Goal: Information Seeking & Learning: Learn about a topic

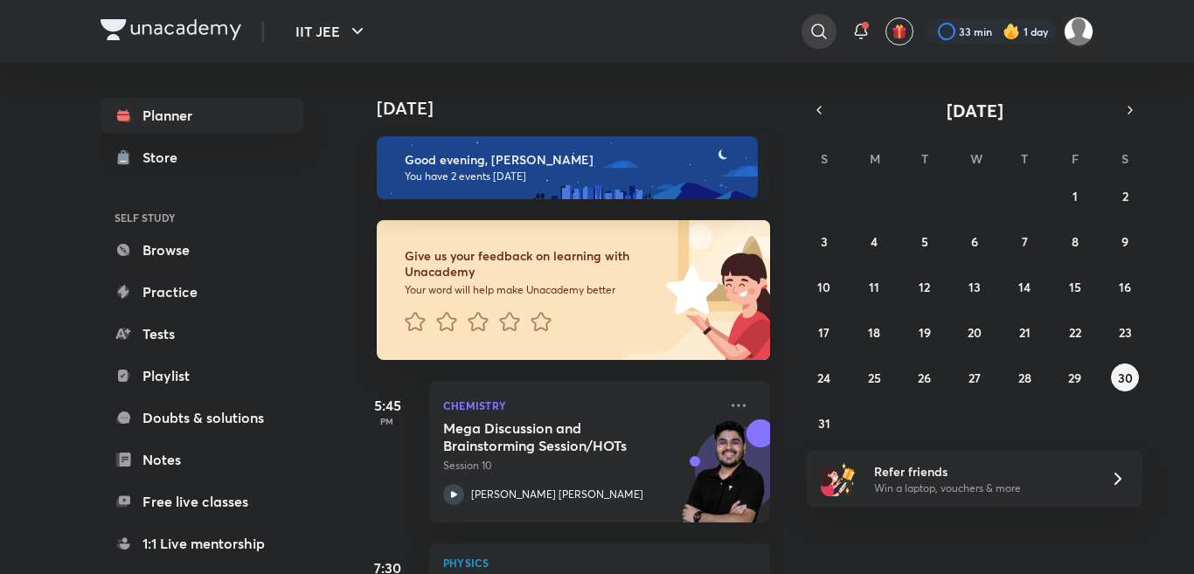
click at [825, 39] on icon at bounding box center [819, 31] width 21 height 21
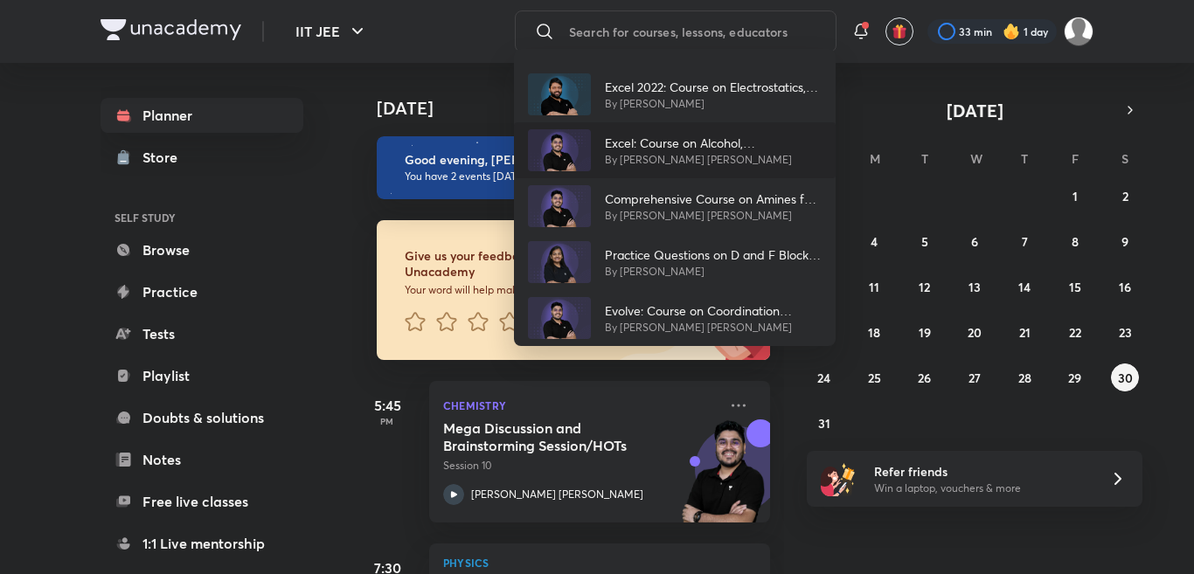
click at [672, 168] on div "Excel: Course on Alcohol, [PERSON_NAME] and Ether By [PERSON_NAME] [PERSON_NAME]" at bounding box center [675, 150] width 322 height 56
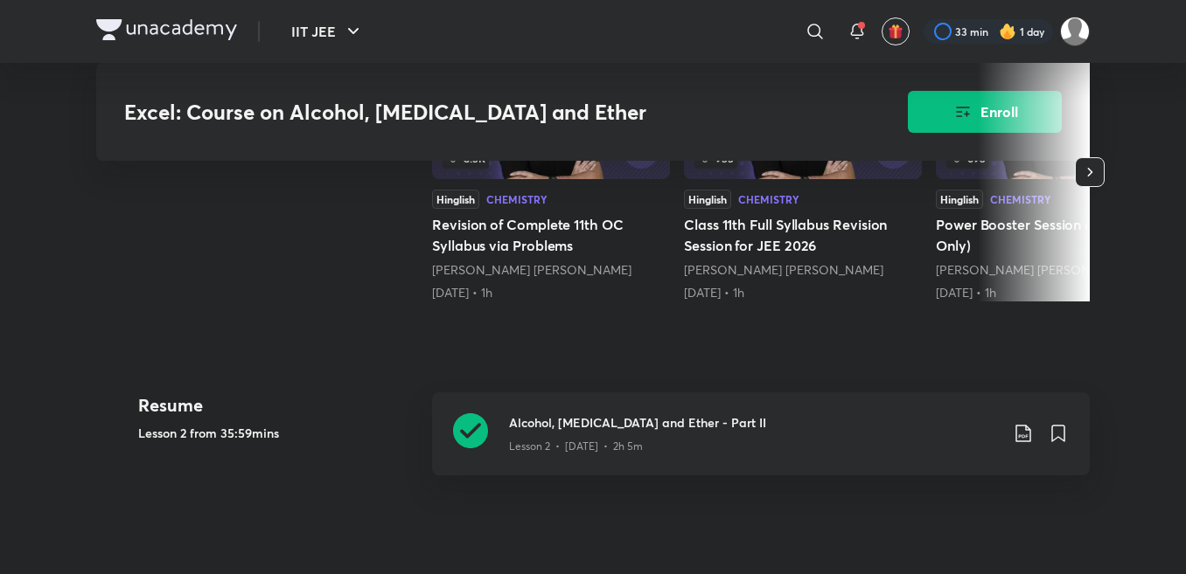
scroll to position [560, 0]
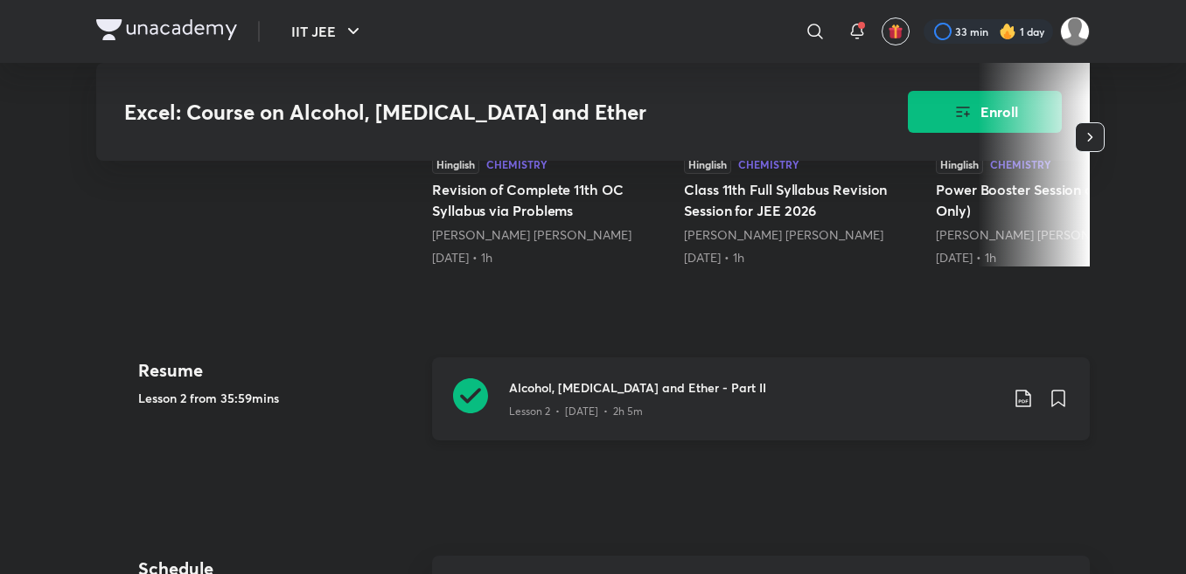
click at [554, 412] on p "Lesson 2 • [DATE] • 2h 5m" at bounding box center [576, 412] width 134 height 16
